Goal: Information Seeking & Learning: Learn about a topic

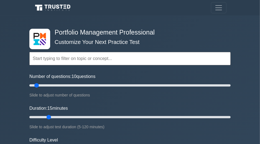
click at [141, 56] on input "text" at bounding box center [129, 58] width 201 height 13
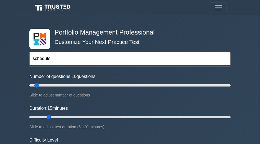
type input "schedule"
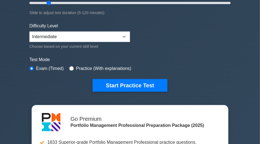
scroll to position [125, 0]
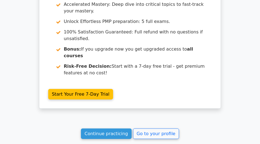
scroll to position [1017, 0]
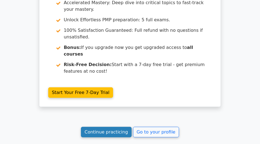
click at [97, 127] on link "Continue practicing" at bounding box center [106, 132] width 51 height 11
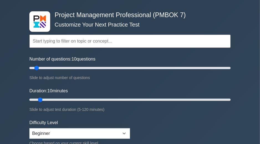
scroll to position [26, 0]
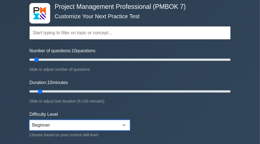
click at [125, 124] on select "Beginner Intermediate Expert" at bounding box center [79, 125] width 100 height 11
select select "intermediate"
click at [29, 120] on select "Beginner Intermediate Expert" at bounding box center [79, 125] width 100 height 11
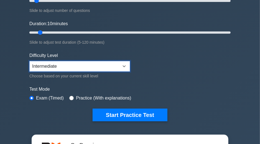
scroll to position [92, 0]
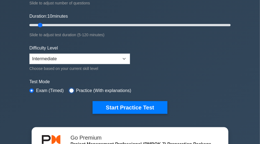
click at [71, 89] on input "radio" at bounding box center [71, 91] width 4 height 4
radio input "true"
click at [30, 89] on input "radio" at bounding box center [31, 91] width 4 height 4
radio input "true"
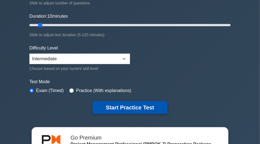
click at [116, 106] on button "Start Practice Test" at bounding box center [129, 107] width 75 height 13
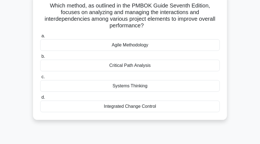
scroll to position [33, 0]
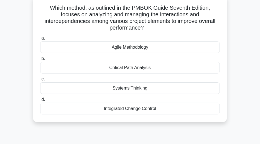
click at [87, 86] on div "Systems Thinking" at bounding box center [129, 88] width 179 height 12
click at [40, 81] on input "c. Systems Thinking" at bounding box center [40, 79] width 0 height 4
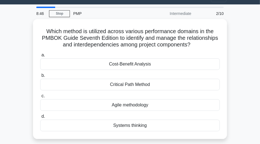
scroll to position [22, 0]
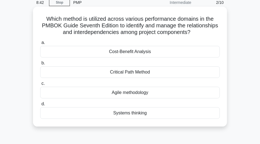
click at [121, 111] on div "Systems thinking" at bounding box center [129, 113] width 179 height 12
click at [40, 106] on input "d. Systems thinking" at bounding box center [40, 104] width 0 height 4
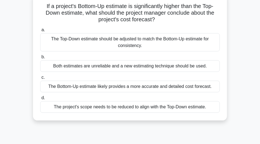
scroll to position [33, 0]
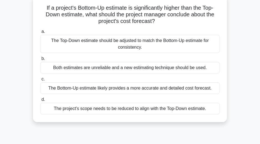
click at [47, 67] on div "Both estimates are unreliable and a new estimating technique should be used." at bounding box center [129, 68] width 179 height 12
click at [40, 61] on input "b. Both estimates are unreliable and a new estimating technique should be used." at bounding box center [40, 59] width 0 height 4
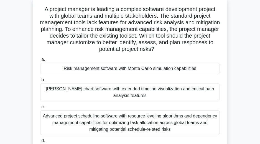
scroll to position [22, 0]
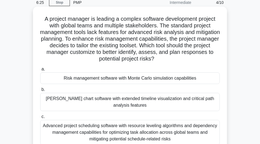
click at [50, 80] on div "Risk management software with Monte Carlo simulation capabilities" at bounding box center [129, 79] width 179 height 12
click at [40, 71] on input "a. Risk management software with Monte Carlo simulation capabilities" at bounding box center [40, 70] width 0 height 4
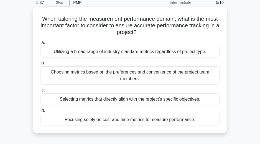
click at [104, 99] on div "Selecting metrics that directly align with the project's specific objectives." at bounding box center [129, 100] width 179 height 12
click at [40, 92] on input "c. Selecting metrics that directly align with the project's specific objectives." at bounding box center [40, 91] width 0 height 4
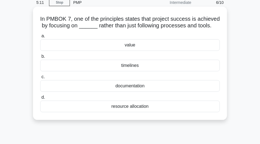
click at [126, 50] on div "value" at bounding box center [129, 45] width 179 height 12
click at [40, 38] on input "a. value" at bounding box center [40, 36] width 0 height 4
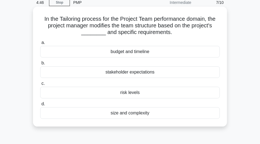
click at [121, 113] on div "size and complexity" at bounding box center [129, 113] width 179 height 12
click at [40, 106] on input "d. size and complexity" at bounding box center [40, 104] width 0 height 4
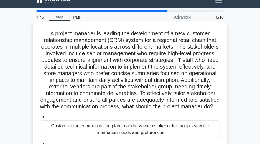
scroll to position [0, 0]
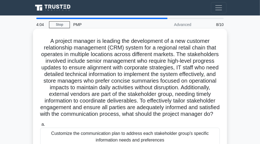
click at [133, 103] on h5 "A project manager is leading the development of a new customer relationship man…" at bounding box center [130, 78] width 180 height 80
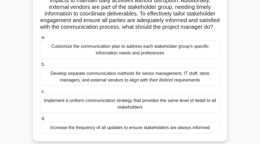
scroll to position [100, 0]
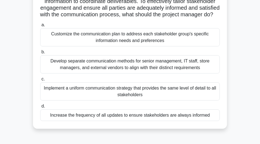
click at [162, 46] on div "Customize the communication plan to address each stakeholder group's specific i…" at bounding box center [129, 37] width 179 height 18
click at [40, 27] on input "a. Customize the communication plan to address each stakeholder group's specifi…" at bounding box center [40, 25] width 0 height 4
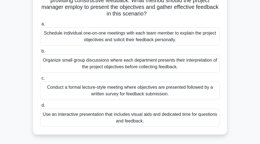
scroll to position [74, 0]
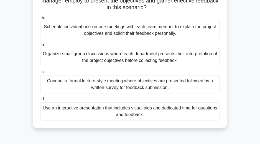
click at [102, 57] on div "Organize small group discussions where each department presents their interpret…" at bounding box center [129, 57] width 179 height 18
click at [40, 47] on input "b. Organize small group discussions where each department presents their interp…" at bounding box center [40, 45] width 0 height 4
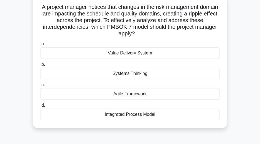
scroll to position [40, 0]
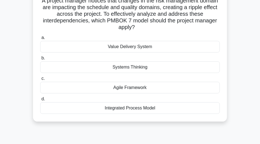
click at [152, 109] on div "Integrated Process Model" at bounding box center [129, 108] width 179 height 12
click at [40, 101] on input "d. Integrated Process Model" at bounding box center [40, 99] width 0 height 4
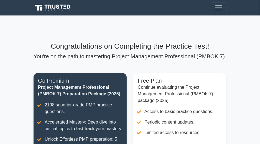
click at [249, 83] on main "Congratulations on Completing the Practice Test! You're on the path to masterin…" at bounding box center [130, 133] width 260 height 237
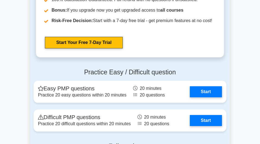
scroll to position [694, 0]
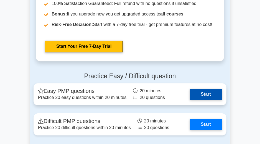
click at [211, 97] on link "Start" at bounding box center [206, 94] width 32 height 11
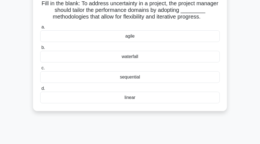
scroll to position [40, 0]
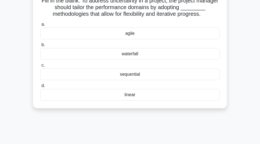
click at [128, 34] on div "agile" at bounding box center [129, 34] width 179 height 12
click at [40, 26] on input "a. [GEOGRAPHIC_DATA]" at bounding box center [40, 25] width 0 height 4
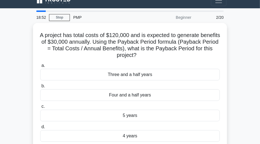
scroll to position [11, 0]
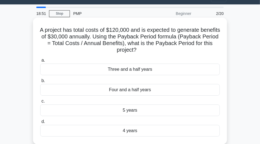
click at [158, 131] on div "4 years" at bounding box center [129, 131] width 179 height 12
click at [40, 124] on input "d. 4 years" at bounding box center [40, 122] width 0 height 4
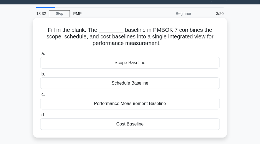
click at [153, 102] on div "Performance Measurement Baseline" at bounding box center [129, 104] width 179 height 12
click at [40, 97] on input "c. Performance Measurement Baseline" at bounding box center [40, 95] width 0 height 4
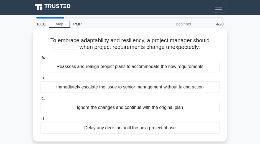
scroll to position [0, 0]
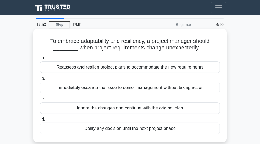
click at [121, 70] on div "Reassess and realign project plans to accommodate the new requirements" at bounding box center [129, 67] width 179 height 12
click at [40, 60] on input "a. Reassess and realign project plans to accommodate the new requirements" at bounding box center [40, 58] width 0 height 4
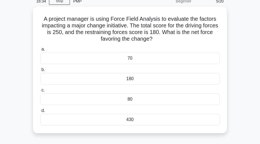
scroll to position [18, 0]
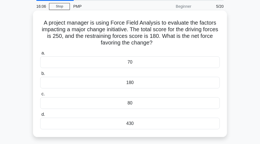
click at [130, 124] on div "430" at bounding box center [129, 124] width 179 height 12
click at [40, 117] on input "d. 430" at bounding box center [40, 115] width 0 height 4
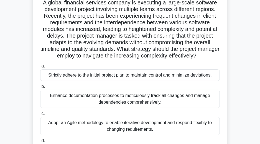
scroll to position [37, 0]
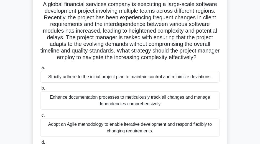
click at [160, 127] on div "Adopt an Agile methodology to enable iterative development and respond flexibly…" at bounding box center [129, 128] width 179 height 18
click at [40, 117] on input "c. Adopt an Agile methodology to enable iterative development and respond flexi…" at bounding box center [40, 116] width 0 height 4
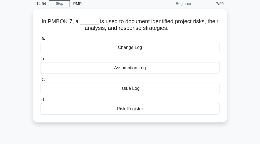
scroll to position [0, 0]
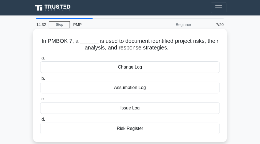
click at [138, 128] on div "Risk Register" at bounding box center [129, 129] width 179 height 12
click at [40, 121] on input "d. Risk Register" at bounding box center [40, 120] width 0 height 4
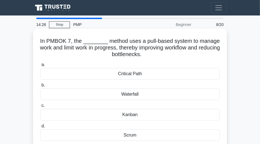
click at [130, 113] on div "Kanban" at bounding box center [129, 115] width 179 height 12
click at [40, 108] on input "c. Kanban" at bounding box center [40, 106] width 0 height 4
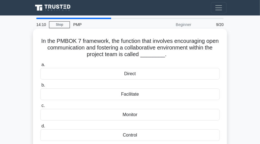
click at [131, 94] on div "Facilitate" at bounding box center [129, 95] width 179 height 12
click at [40, 87] on input "b. Facilitate" at bounding box center [40, 86] width 0 height 4
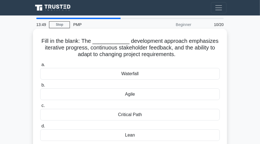
click at [128, 94] on div "Agile" at bounding box center [129, 95] width 179 height 12
click at [40, 87] on input "b. Agile" at bounding box center [40, 86] width 0 height 4
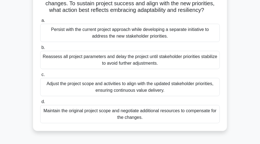
scroll to position [44, 0]
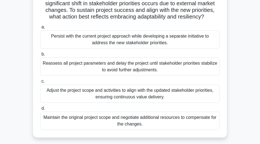
click at [171, 91] on div "Adjust the project scope and activities to align with the updated stakeholder p…" at bounding box center [129, 94] width 179 height 18
click at [40, 83] on input "c. Adjust the project scope and activities to align with the updated stakeholde…" at bounding box center [40, 82] width 0 height 4
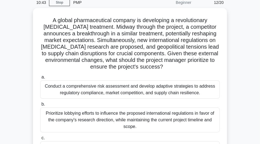
scroll to position [11, 0]
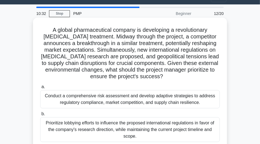
click at [100, 98] on div "Conduct a comprehensive risk assessment and develop adaptive strategies to addr…" at bounding box center [129, 99] width 179 height 18
click at [40, 89] on input "a. Conduct a comprehensive risk assessment and develop adaptive strategies to a…" at bounding box center [40, 87] width 0 height 4
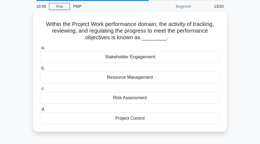
scroll to position [22, 0]
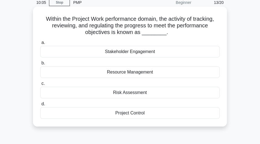
click at [137, 113] on div "Project Control" at bounding box center [129, 113] width 179 height 12
click at [40, 106] on input "d. Project Control" at bounding box center [40, 104] width 0 height 4
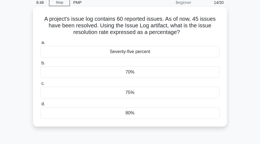
click at [134, 93] on div "75%" at bounding box center [129, 93] width 179 height 12
click at [40, 86] on input "c. 75%" at bounding box center [40, 84] width 0 height 4
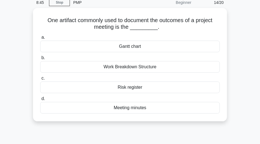
scroll to position [0, 0]
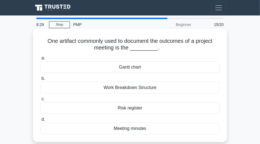
click at [143, 129] on div "Meeting minutes" at bounding box center [129, 129] width 179 height 12
click at [40, 121] on input "d. Meeting minutes" at bounding box center [40, 120] width 0 height 4
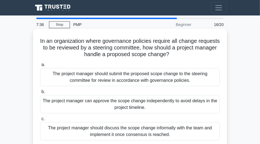
click at [141, 77] on div "The project manager should submit the proposed scope change to the steering com…" at bounding box center [129, 77] width 179 height 18
click at [40, 67] on input "a. The project manager should submit the proposed scope change to the steering …" at bounding box center [40, 65] width 0 height 4
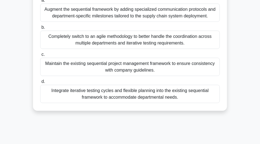
scroll to position [114, 0]
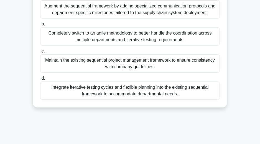
click at [124, 90] on div "Integrate iterative testing cycles and flexible planning into the existing sequ…" at bounding box center [129, 91] width 179 height 18
click at [40, 80] on input "d. Integrate iterative testing cycles and flexible planning into the existing s…" at bounding box center [40, 79] width 0 height 4
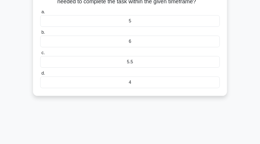
scroll to position [0, 0]
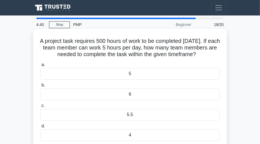
click at [125, 79] on div "5" at bounding box center [129, 74] width 179 height 12
click at [40, 67] on input "a. 5" at bounding box center [40, 65] width 0 height 4
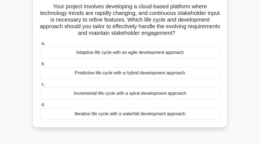
scroll to position [37, 0]
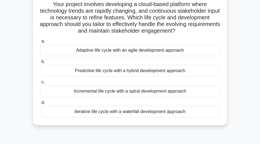
click at [105, 50] on div "Adaptive life cycle with an agile development approach" at bounding box center [129, 51] width 179 height 12
click at [40, 43] on input "a. Adaptive life cycle with an agile development approach" at bounding box center [40, 42] width 0 height 4
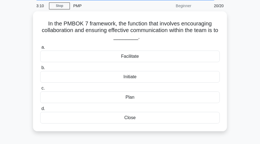
scroll to position [22, 0]
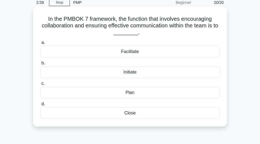
click at [131, 54] on div "Facilitate" at bounding box center [129, 52] width 179 height 12
click at [40, 45] on input "a. Facilitate" at bounding box center [40, 43] width 0 height 4
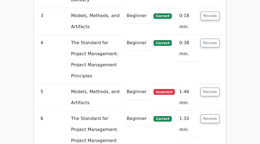
scroll to position [760, 0]
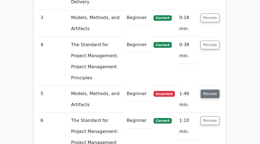
click at [207, 90] on button "Review" at bounding box center [209, 94] width 19 height 9
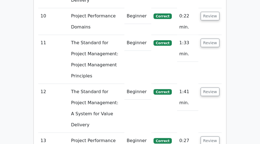
scroll to position [1047, 0]
